Goal: Transaction & Acquisition: Subscribe to service/newsletter

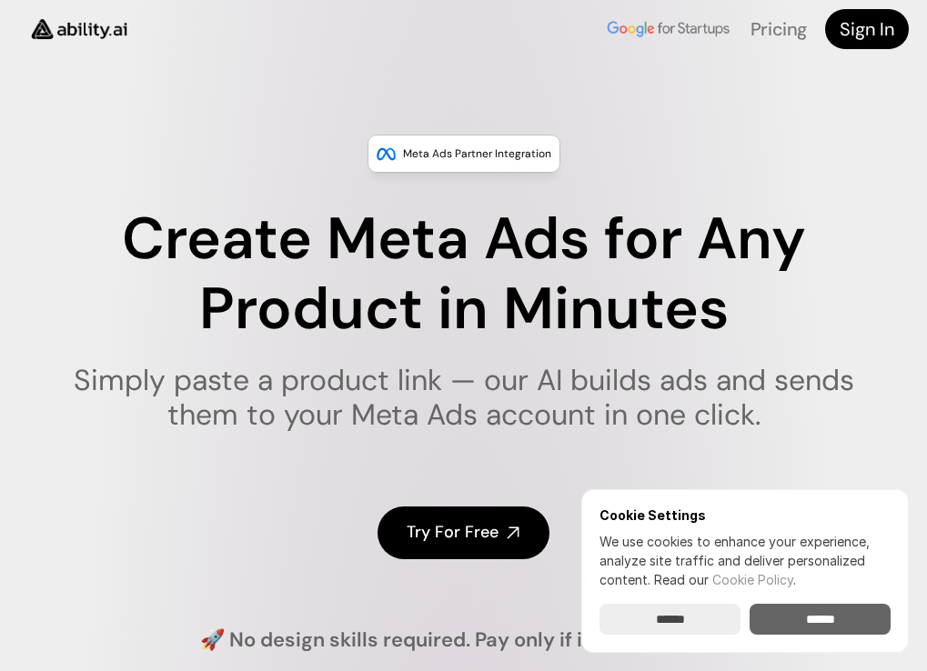
click at [821, 621] on input "******" at bounding box center [820, 619] width 141 height 31
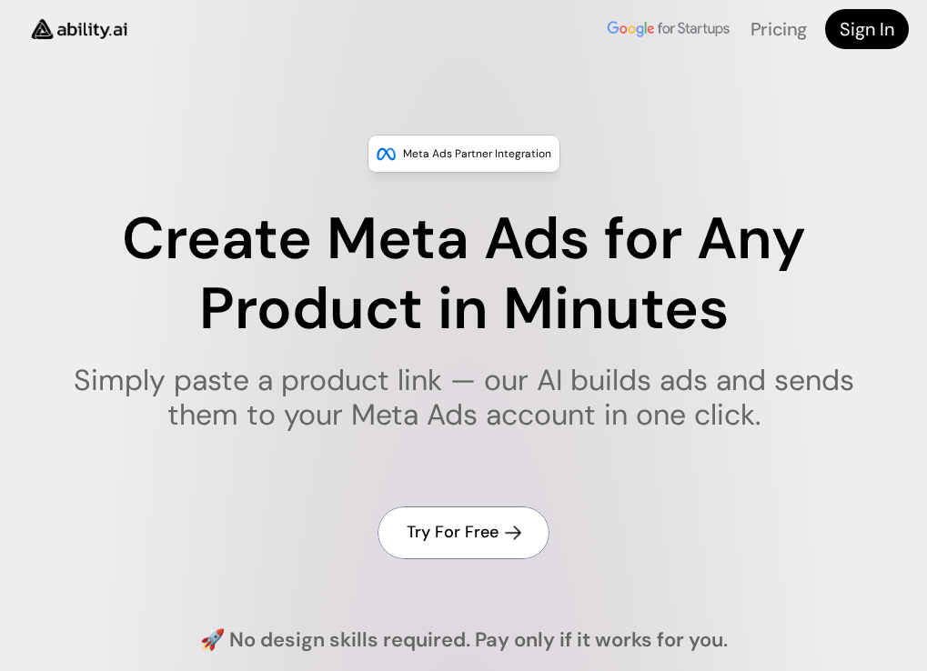
click at [522, 530] on link "Try For Free" at bounding box center [464, 533] width 172 height 52
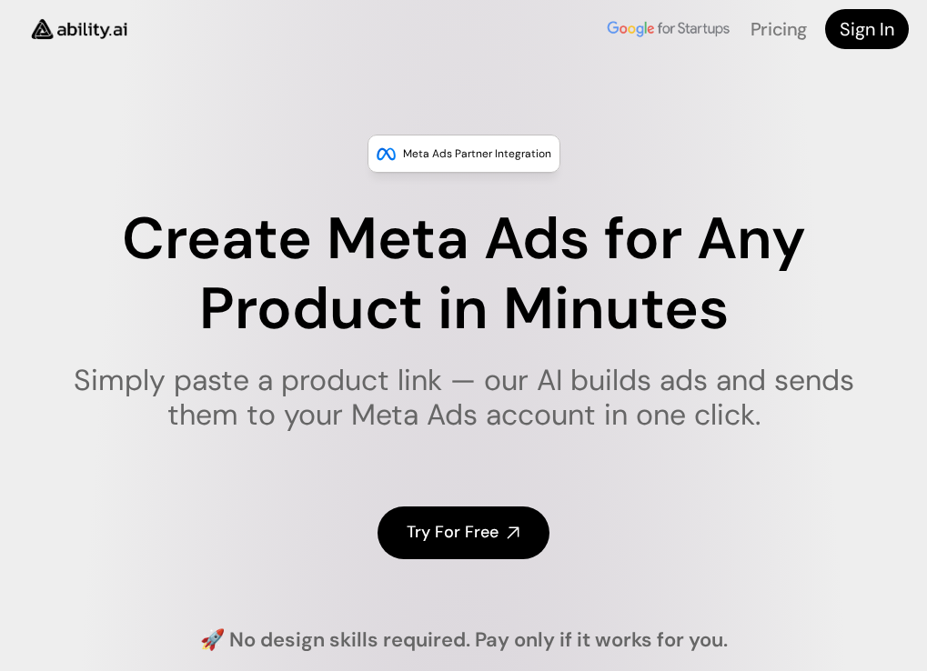
click at [273, 187] on div "Meta Ads Partner Integration Create Meta Ads for Any Product in Minutes Simply …" at bounding box center [463, 392] width 927 height 632
